Goal: Transaction & Acquisition: Subscribe to service/newsletter

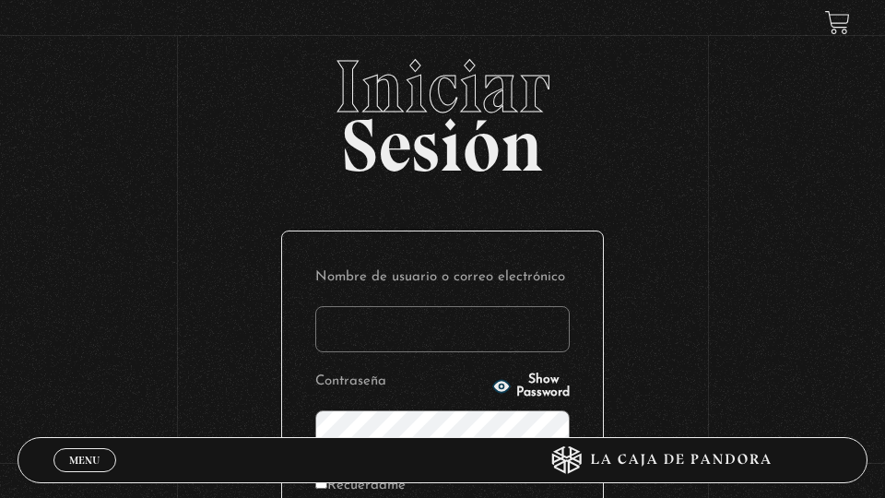
click at [445, 319] on input "Nombre de usuario o correo electrónico" at bounding box center [442, 329] width 254 height 46
type input "[EMAIL_ADDRESS][DOMAIN_NAME]"
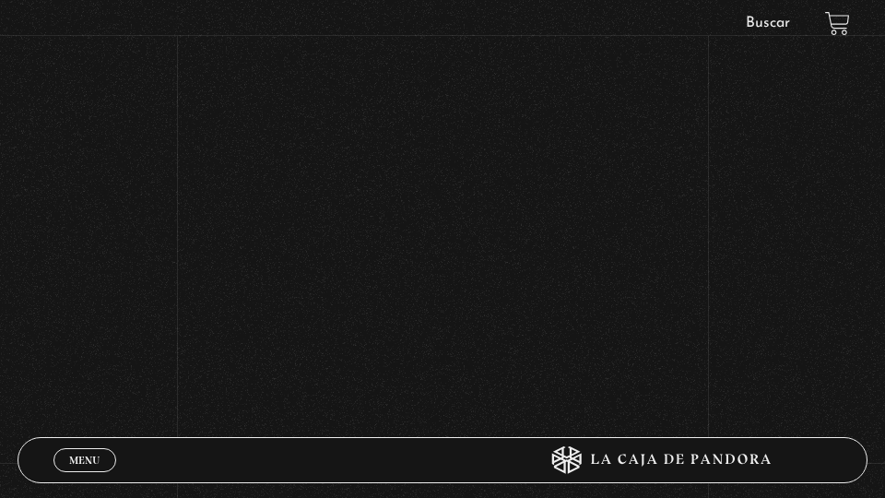
scroll to position [324, 0]
